Goal: Find specific page/section: Find specific page/section

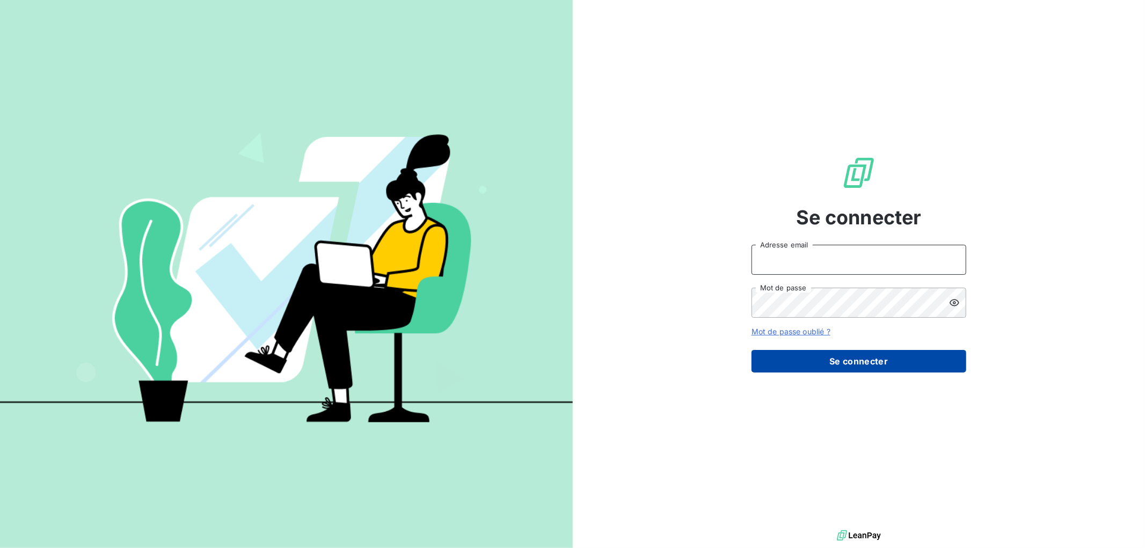
type input "[EMAIL_ADDRESS][DOMAIN_NAME]"
click at [802, 362] on button "Se connecter" at bounding box center [858, 361] width 215 height 23
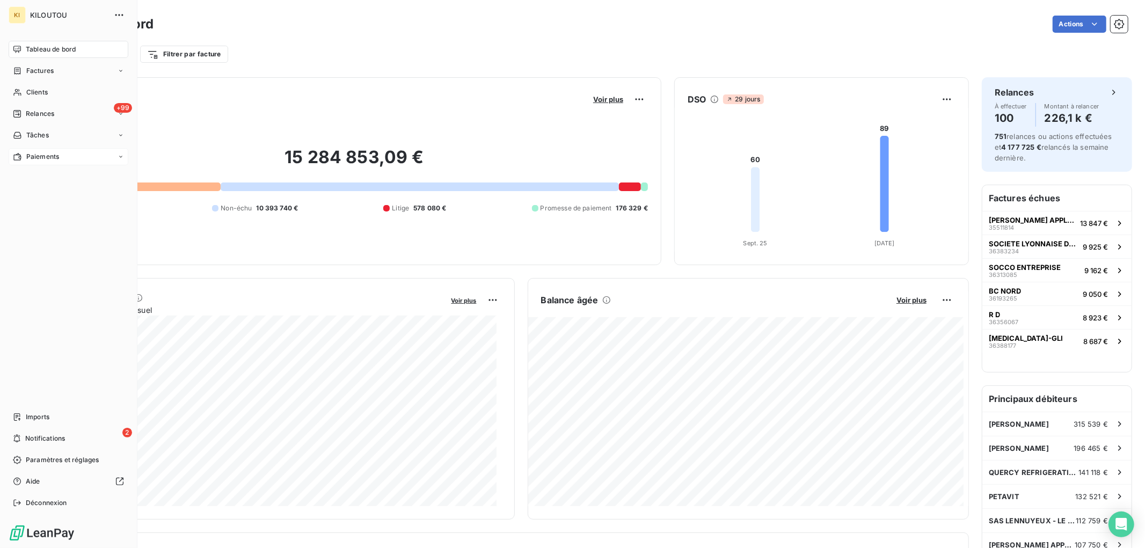
click at [49, 152] on span "Paiements" at bounding box center [42, 157] width 33 height 10
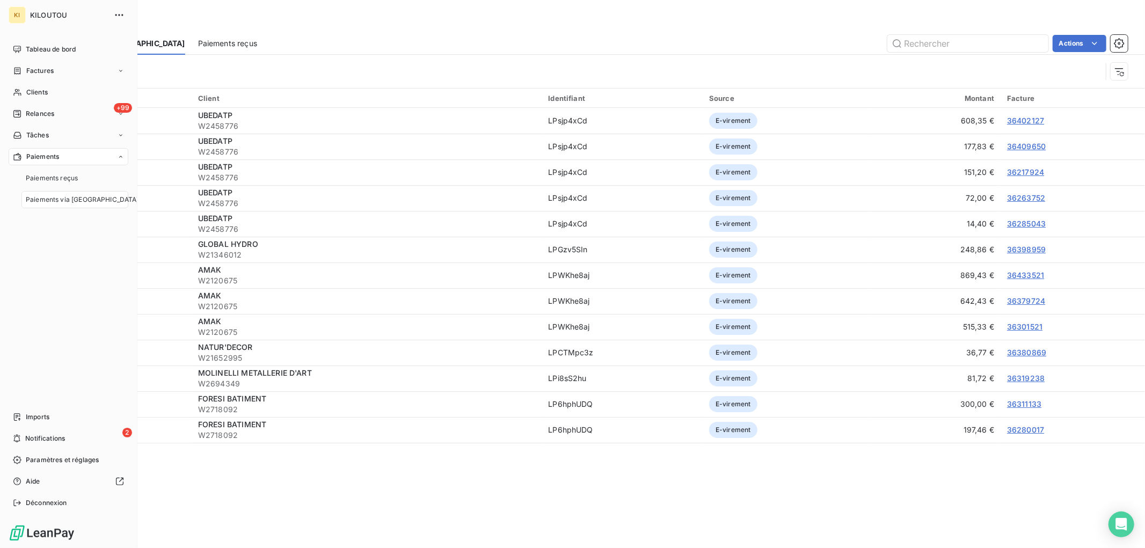
click at [63, 199] on span "Paiements via [GEOGRAPHIC_DATA]" at bounding box center [82, 200] width 113 height 10
